Goal: Use online tool/utility: Utilize a website feature to perform a specific function

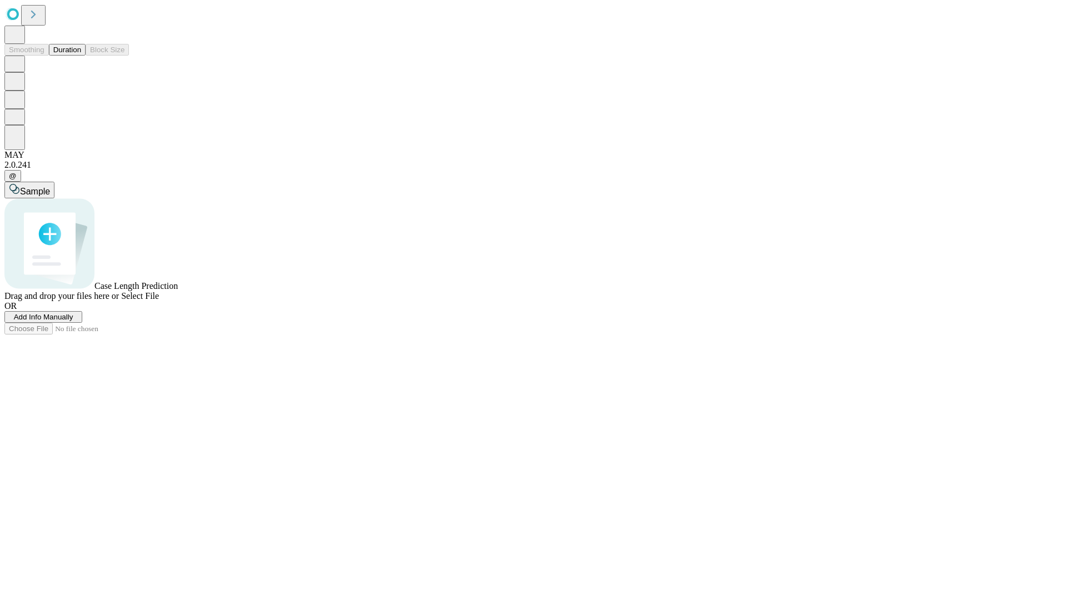
click at [81, 56] on button "Duration" at bounding box center [67, 50] width 37 height 12
click at [50, 187] on span "Sample" at bounding box center [35, 191] width 30 height 9
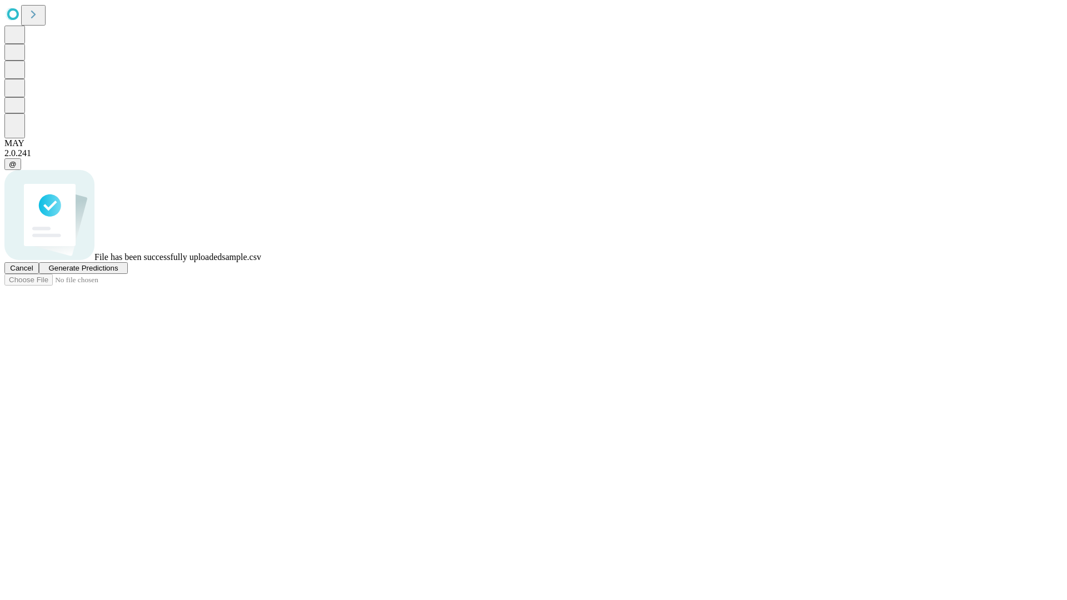
click at [118, 272] on span "Generate Predictions" at bounding box center [82, 268] width 69 height 8
